Goal: Find specific page/section: Find specific page/section

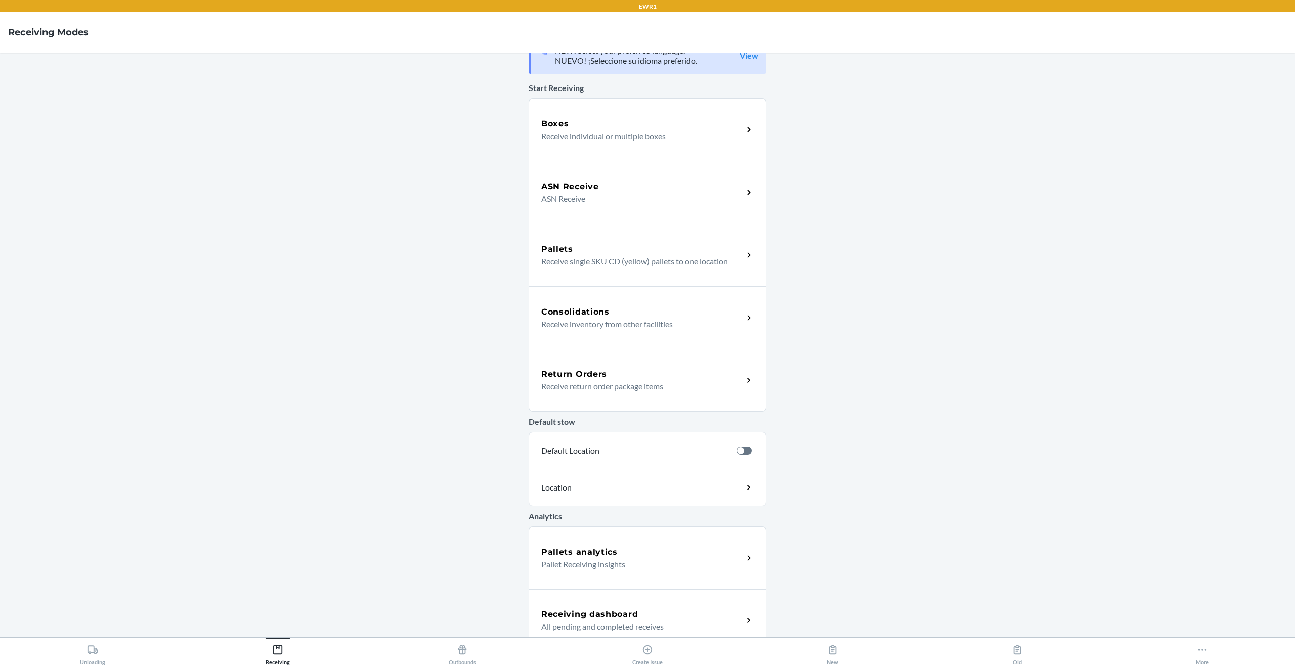
scroll to position [38, 0]
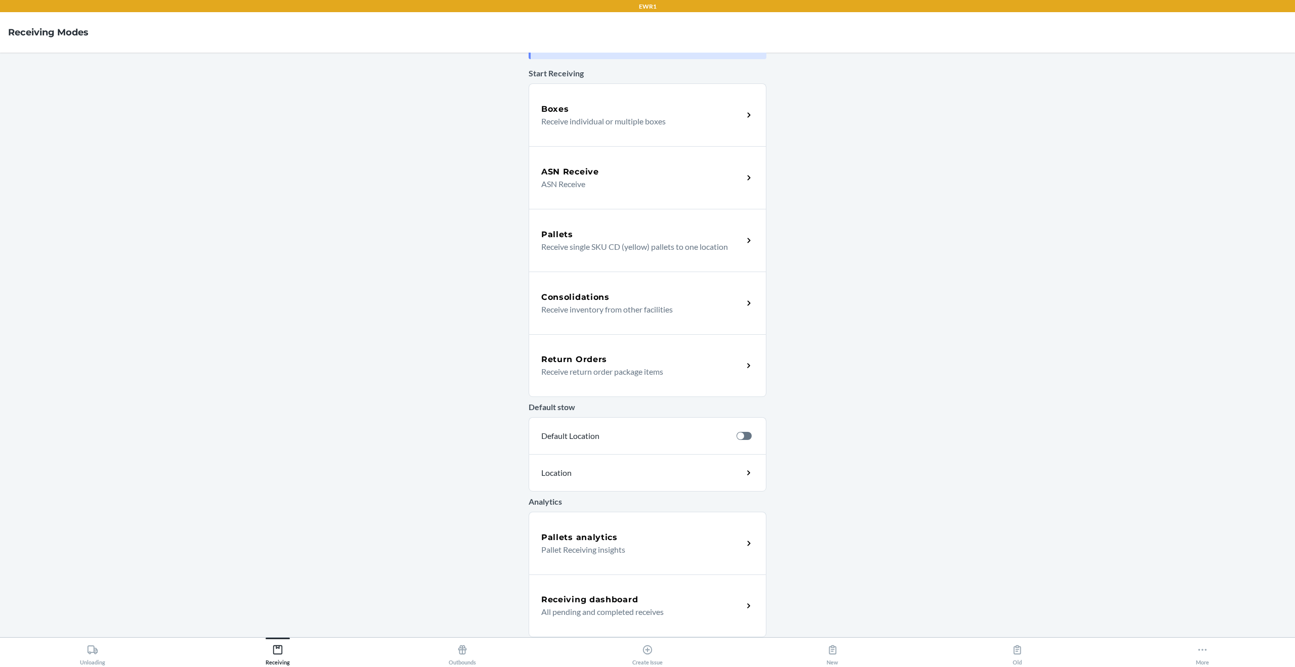
click at [602, 601] on h5 "Receiving dashboard" at bounding box center [589, 600] width 97 height 12
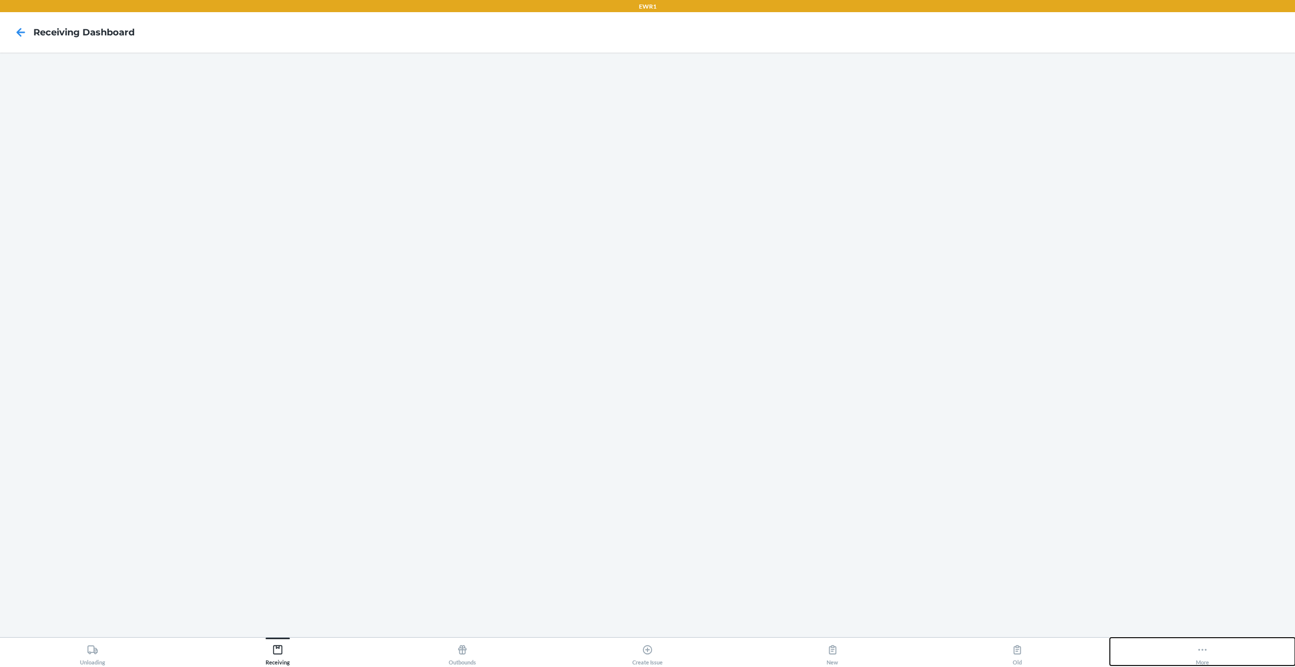
click at [1204, 653] on icon at bounding box center [1202, 650] width 11 height 11
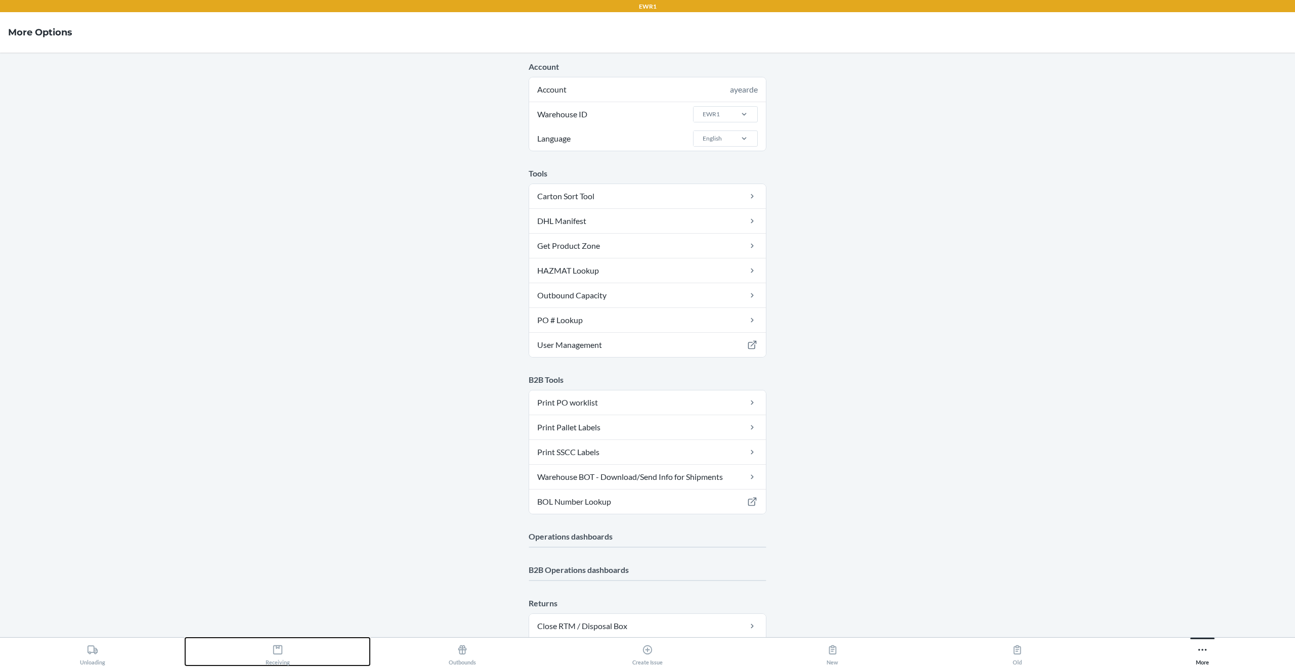
drag, startPoint x: 602, startPoint y: 601, endPoint x: 270, endPoint y: 657, distance: 336.7
click at [270, 657] on div "Receiving" at bounding box center [278, 652] width 24 height 25
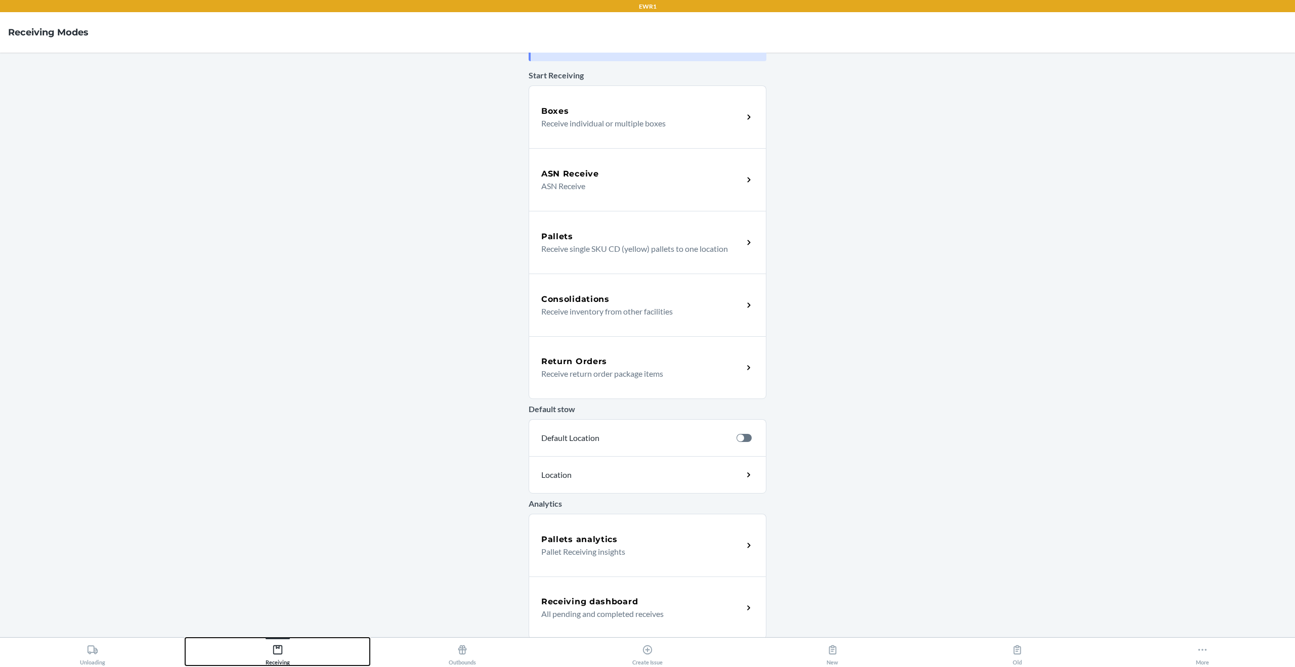
scroll to position [38, 0]
click at [628, 603] on h5 "Receiving dashboard" at bounding box center [589, 600] width 97 height 12
